Goal: Transaction & Acquisition: Purchase product/service

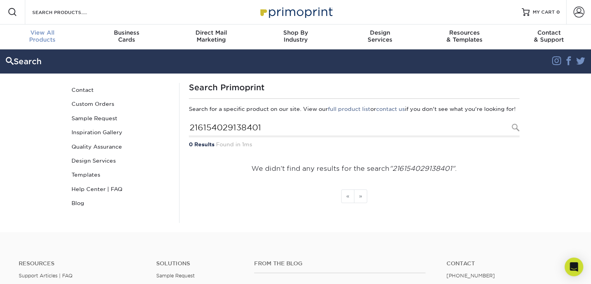
scroll to position [1, 0]
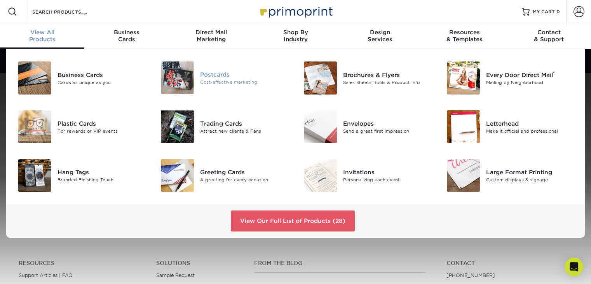
click at [205, 75] on div "Postcards" at bounding box center [244, 74] width 89 height 9
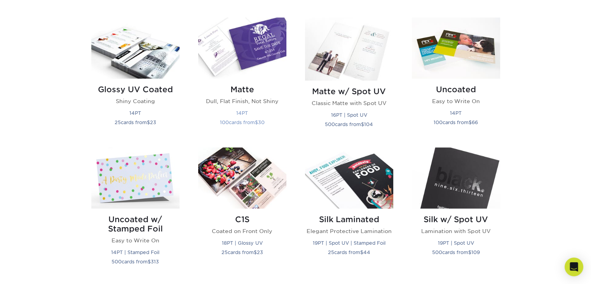
scroll to position [389, 0]
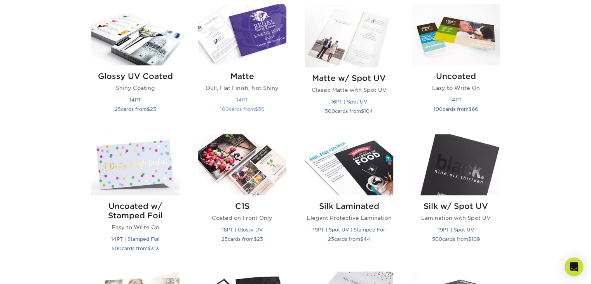
click at [244, 89] on p "Dull, Flat Finish, Not Shiny" at bounding box center [242, 88] width 88 height 8
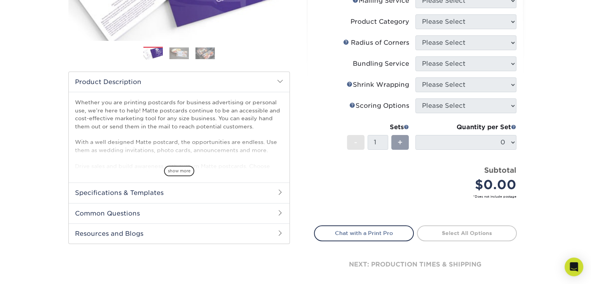
scroll to position [194, 0]
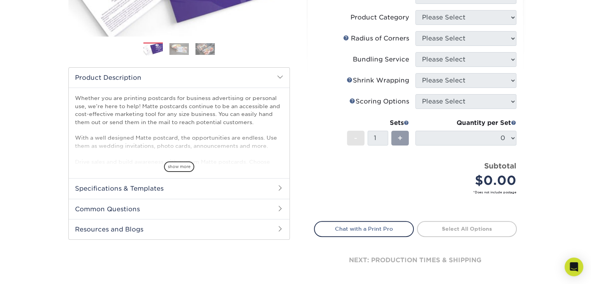
click at [278, 186] on span at bounding box center [280, 188] width 6 height 6
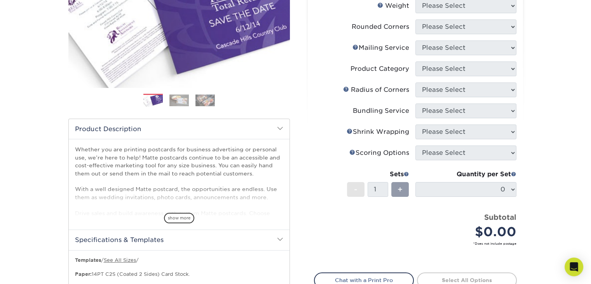
scroll to position [155, 0]
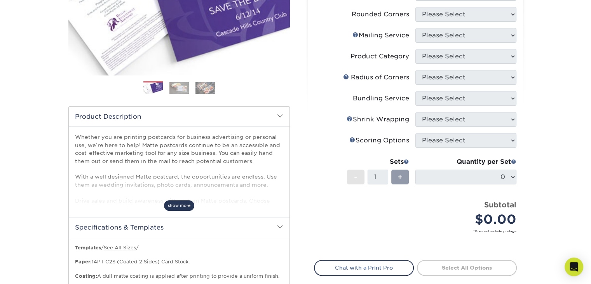
click at [179, 204] on span "show more" at bounding box center [179, 205] width 30 height 10
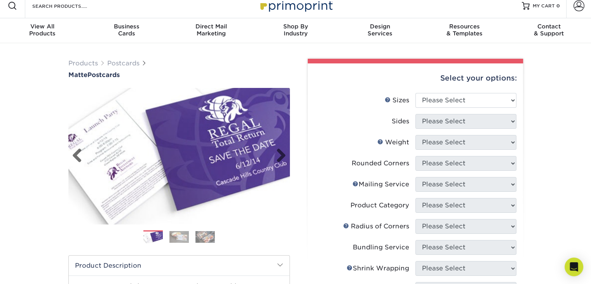
scroll to position [0, 0]
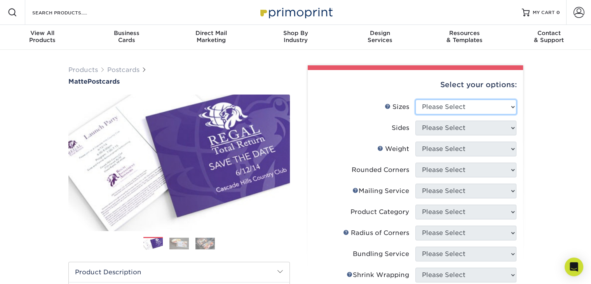
click at [511, 105] on select "Please Select 1.5" x 7" 2" x 4" 2" x 6" 2" x 7" 2" x 8" 2.12" x 5.5" 2.125" x 5…" at bounding box center [465, 106] width 101 height 15
select select "2.00x4.00"
click at [415, 99] on select "Please Select 1.5" x 7" 2" x 4" 2" x 6" 2" x 7" 2" x 8" 2.12" x 5.5" 2.125" x 5…" at bounding box center [465, 106] width 101 height 15
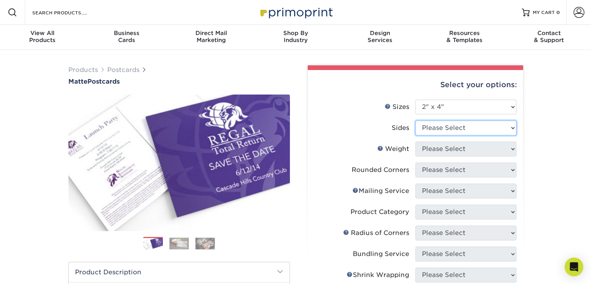
click at [505, 128] on select "Please Select Print Both Sides Print Front Only" at bounding box center [465, 127] width 101 height 15
select select "32d3c223-f82c-492b-b915-ba065a00862f"
click at [415, 120] on select "Please Select Print Both Sides Print Front Only" at bounding box center [465, 127] width 101 height 15
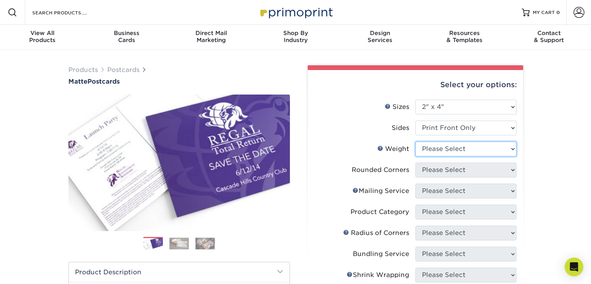
click at [506, 147] on select "Please Select 14PT 16PT" at bounding box center [465, 148] width 101 height 15
select select "14PT"
click at [415, 141] on select "Please Select 14PT 16PT" at bounding box center [465, 148] width 101 height 15
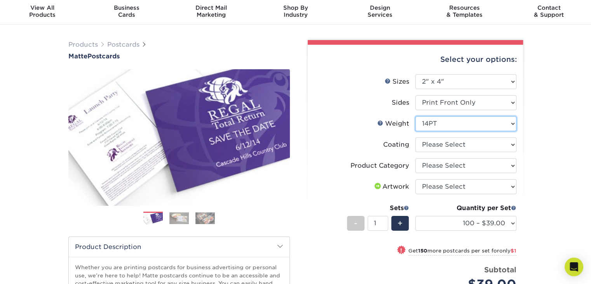
scroll to position [39, 0]
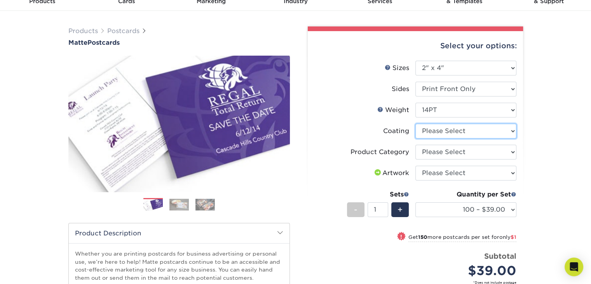
click at [511, 129] on select at bounding box center [465, 131] width 101 height 15
select select "121bb7b5-3b4d-429f-bd8d-bbf80e953313"
click at [415, 124] on select at bounding box center [465, 131] width 101 height 15
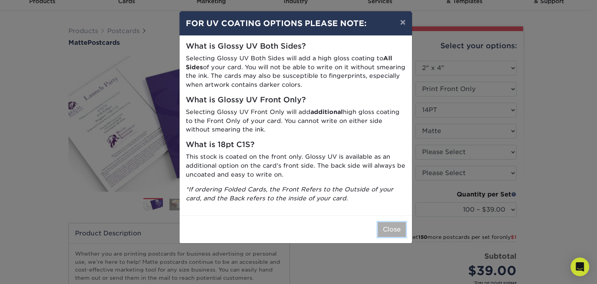
click at [389, 230] on button "Close" at bounding box center [392, 229] width 28 height 15
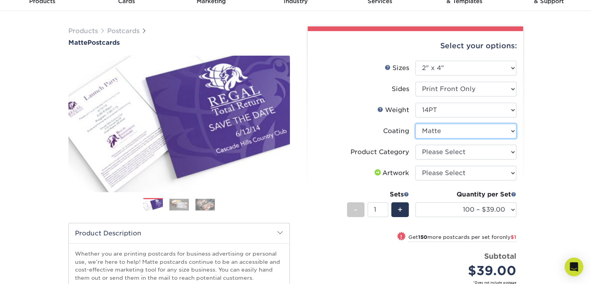
click at [513, 130] on select at bounding box center [465, 131] width 101 height 15
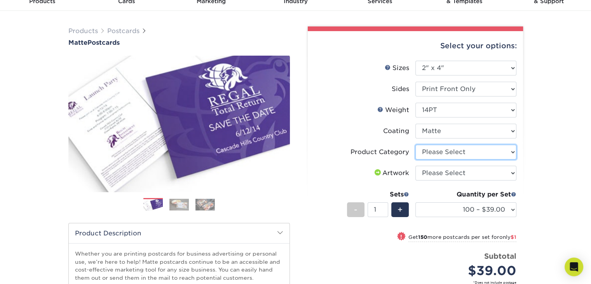
click at [506, 150] on select "Please Select Postcards" at bounding box center [465, 152] width 101 height 15
select select "9b7272e0-d6c8-4c3c-8e97-d3a1bcdab858"
click at [415, 145] on select "Please Select Postcards" at bounding box center [465, 152] width 101 height 15
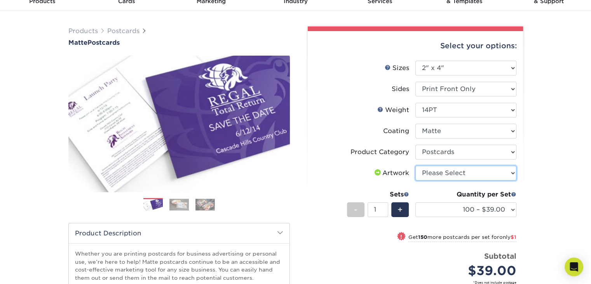
click at [507, 173] on select "Please Select I will upload files I need a design - $150" at bounding box center [465, 173] width 101 height 15
select select "upload"
click at [415, 166] on select "Please Select I will upload files I need a design - $150" at bounding box center [465, 173] width 101 height 15
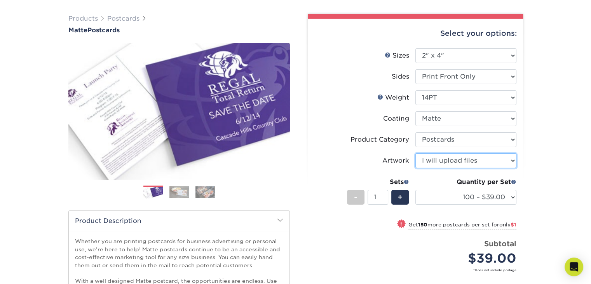
scroll to position [0, 0]
